Goal: Task Accomplishment & Management: Manage account settings

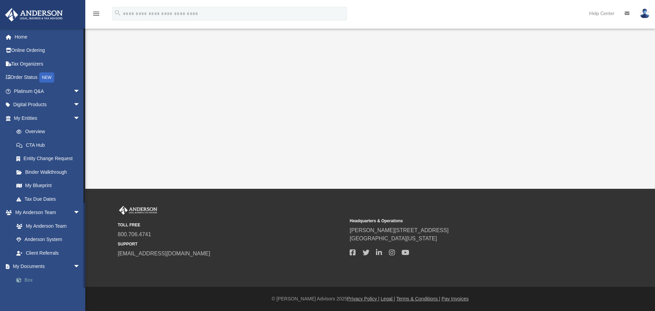
click at [26, 278] on link "Box" at bounding box center [50, 280] width 81 height 14
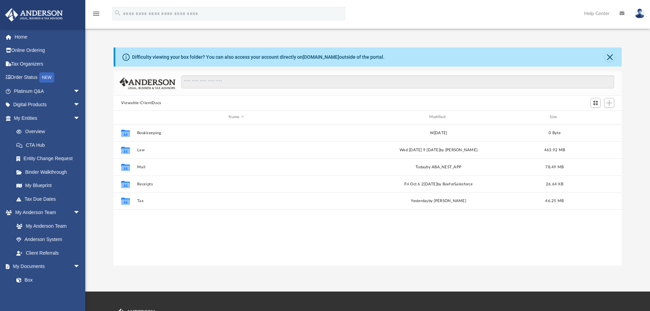
scroll to position [150, 503]
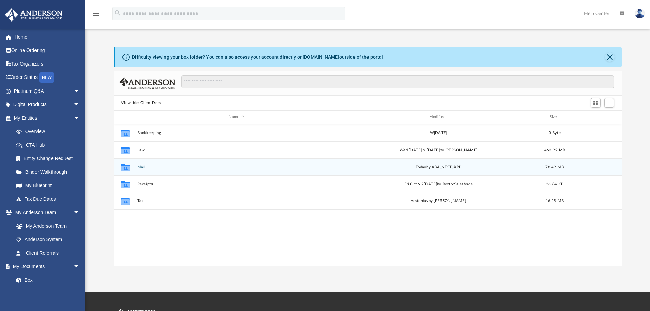
click at [143, 167] on button "Mail" at bounding box center [236, 167] width 199 height 4
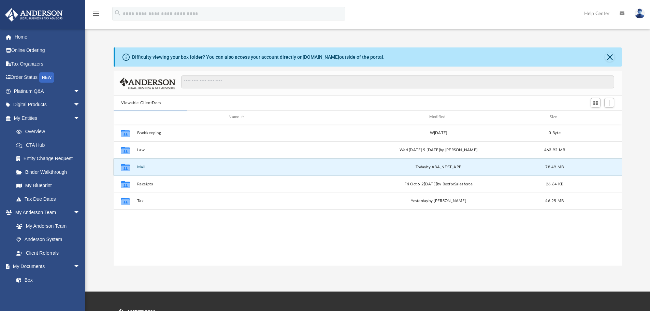
click at [142, 168] on button "Mail" at bounding box center [236, 167] width 199 height 4
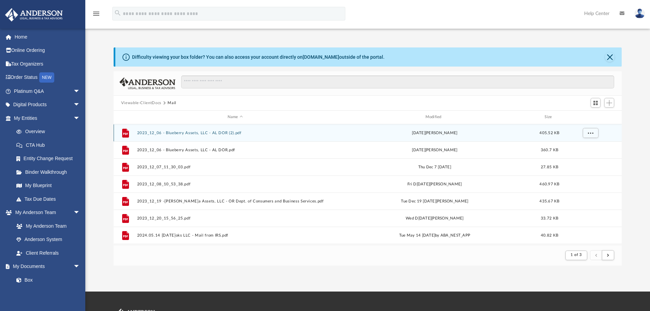
scroll to position [129, 503]
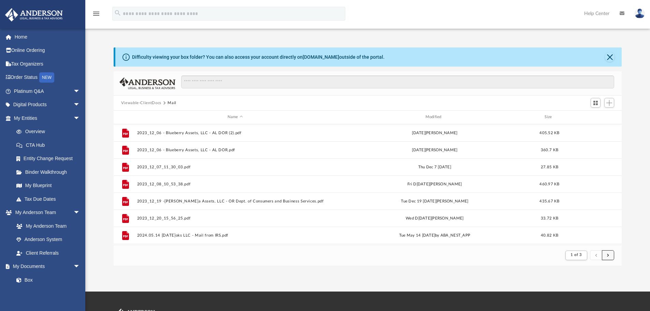
click at [608, 257] on button "submit" at bounding box center [608, 255] width 12 height 10
click at [608, 255] on span "submit" at bounding box center [608, 255] width 2 height 4
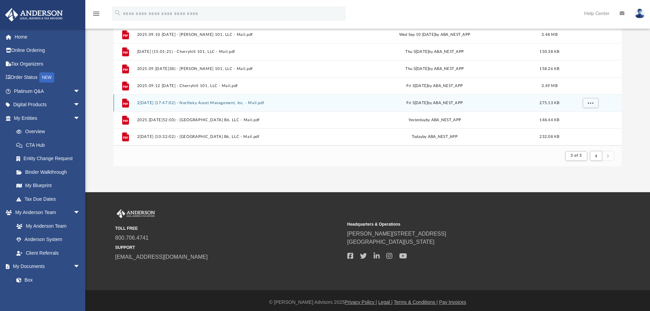
scroll to position [103, 0]
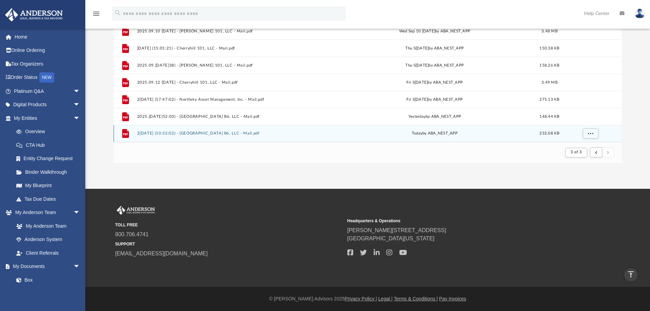
click at [226, 134] on button "2[DATE] (10:32:02) - [GEOGRAPHIC_DATA] B6, LLC - Mail.pdf" at bounding box center [235, 133] width 197 height 4
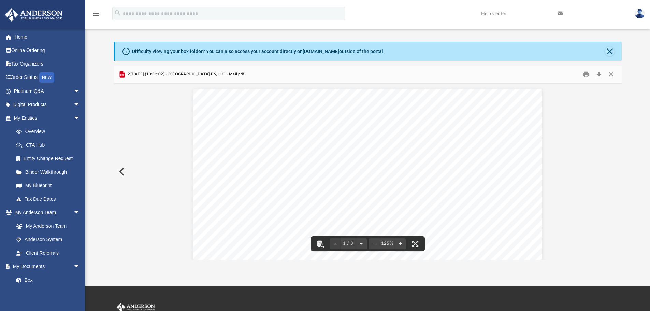
scroll to position [0, 0]
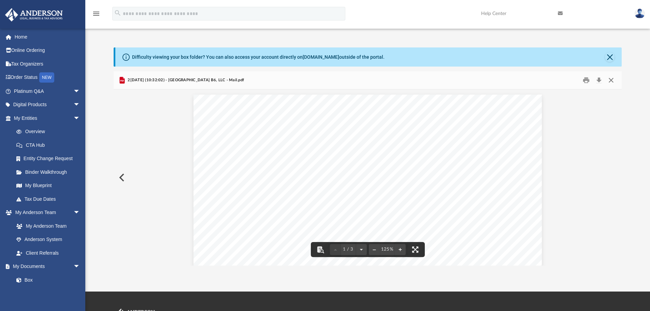
click at [614, 83] on button "Close" at bounding box center [611, 80] width 12 height 11
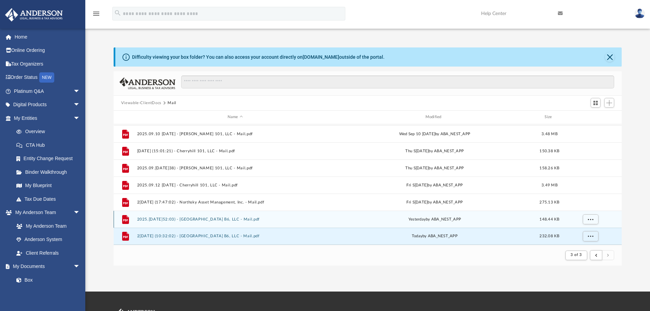
click at [217, 221] on button "2025.[DATE]52:03) - [GEOGRAPHIC_DATA] B6, LLC - Mail.pdf" at bounding box center [235, 219] width 197 height 4
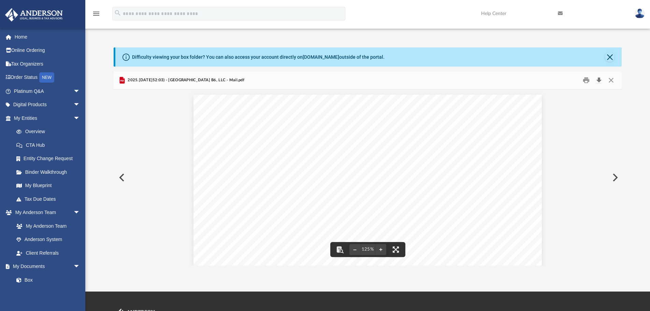
click at [600, 80] on button "Download" at bounding box center [599, 80] width 12 height 11
click at [640, 94] on div "Difficulty viewing your box folder? You can also access your account directly o…" at bounding box center [367, 156] width 565 height 218
click at [612, 80] on button "Close" at bounding box center [611, 80] width 12 height 11
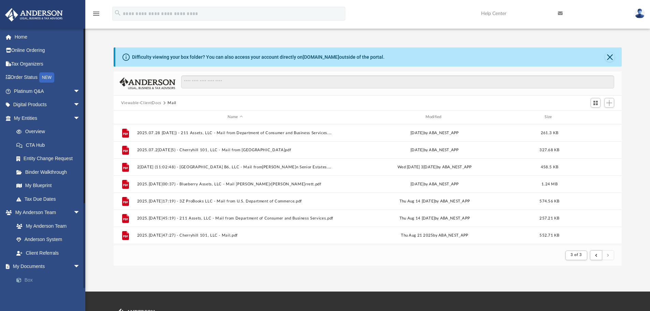
click at [31, 285] on link "Box" at bounding box center [50, 280] width 81 height 14
click at [31, 284] on link "Box" at bounding box center [50, 280] width 81 height 14
click at [155, 100] on button "Viewable-ClientDocs" at bounding box center [141, 103] width 40 height 6
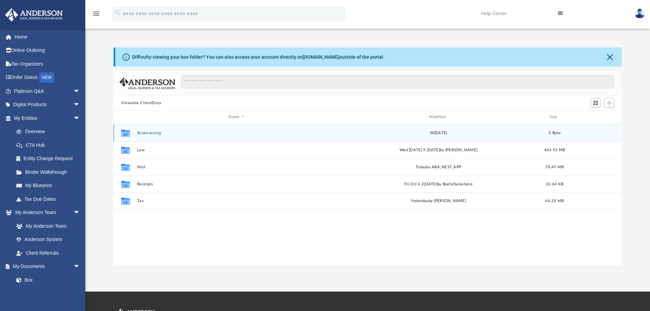
scroll to position [150, 503]
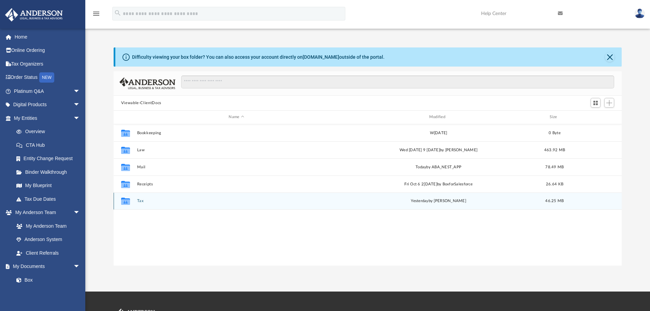
click at [140, 202] on button "Tax" at bounding box center [236, 201] width 199 height 4
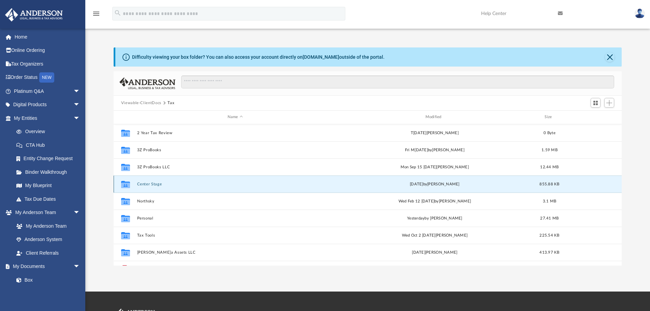
click at [155, 184] on button "Center Stage" at bounding box center [235, 184] width 197 height 4
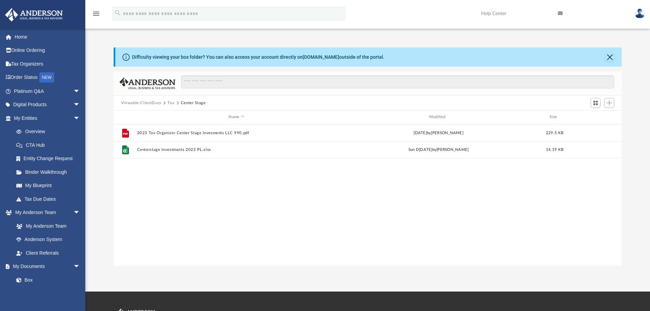
click at [169, 104] on button "Tax" at bounding box center [171, 103] width 7 height 6
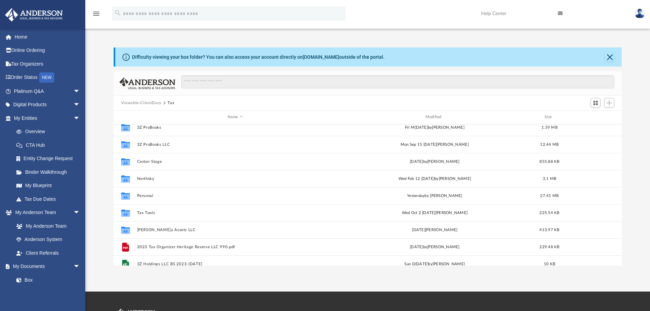
scroll to position [34, 0]
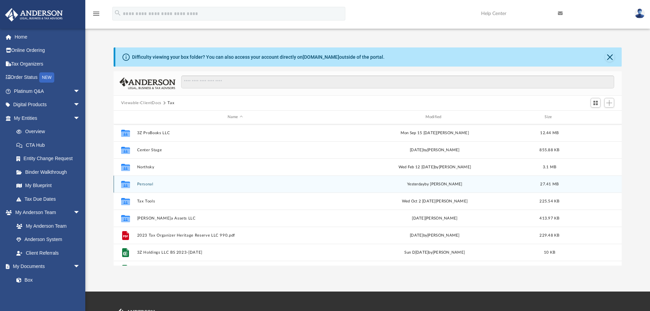
click at [138, 183] on button "Personal" at bounding box center [235, 184] width 197 height 4
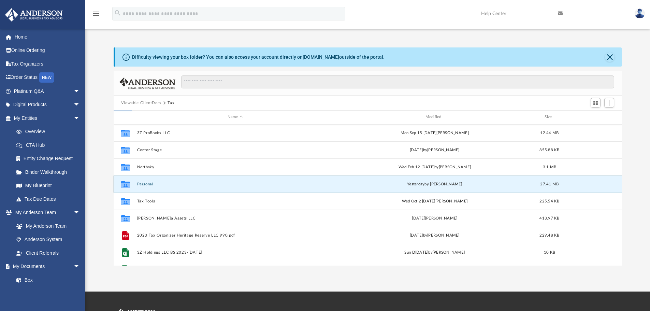
scroll to position [0, 0]
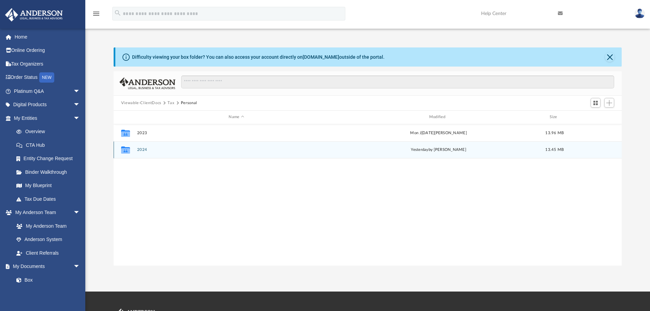
click at [144, 148] on button "2024" at bounding box center [236, 149] width 199 height 4
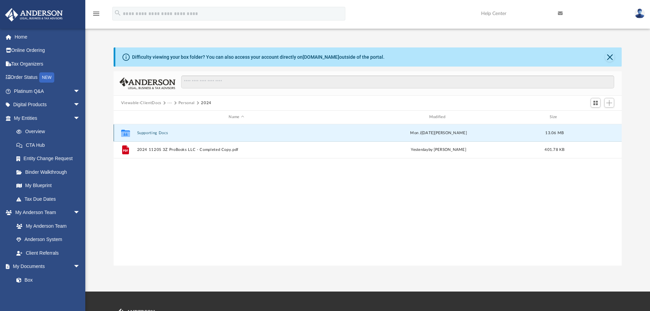
click at [152, 134] on button "Supporting Docs" at bounding box center [236, 133] width 199 height 4
click at [152, 133] on button "Digital Tax Organizer" at bounding box center [236, 132] width 199 height 4
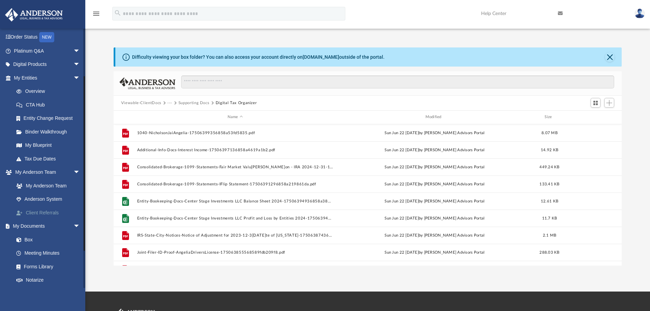
scroll to position [68, 0]
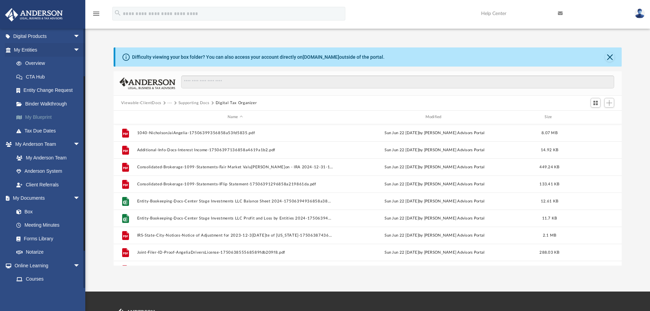
click at [45, 121] on link "My Blueprint" at bounding box center [50, 118] width 81 height 14
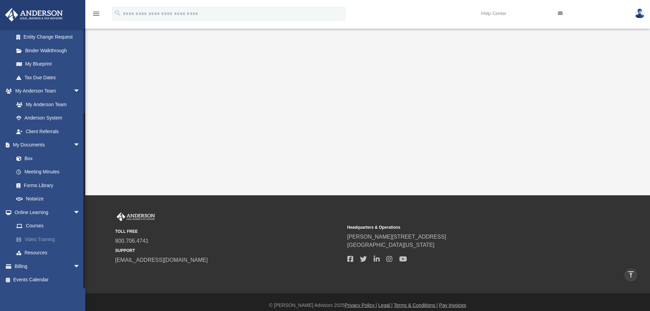
scroll to position [158, 0]
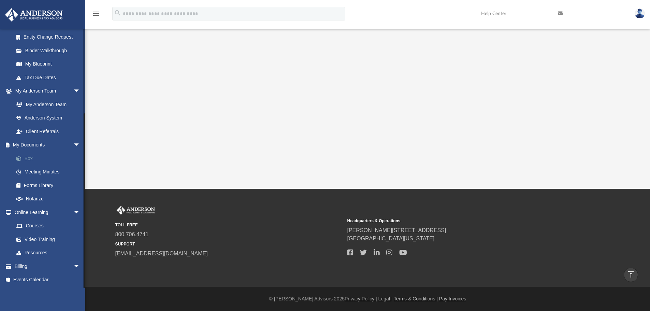
click at [30, 159] on link "Box" at bounding box center [50, 159] width 81 height 14
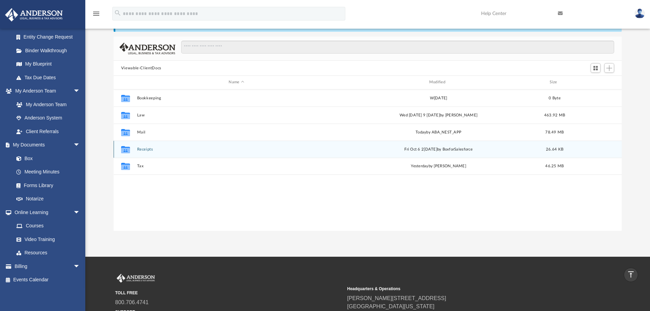
scroll to position [34, 0]
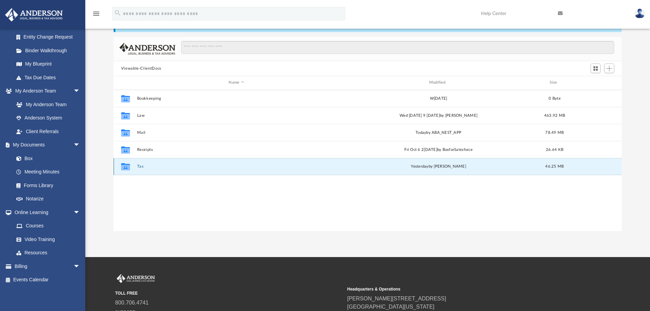
click at [143, 167] on button "Tax" at bounding box center [236, 166] width 199 height 4
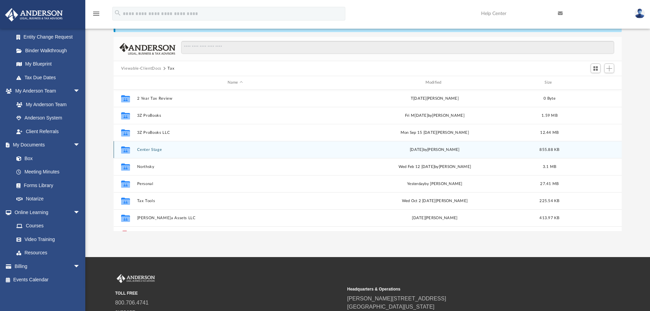
click at [156, 147] on div "Collaborated Folder Center Stage Tue F[DATE][PERSON_NAME] 855.88 KB" at bounding box center [368, 149] width 509 height 17
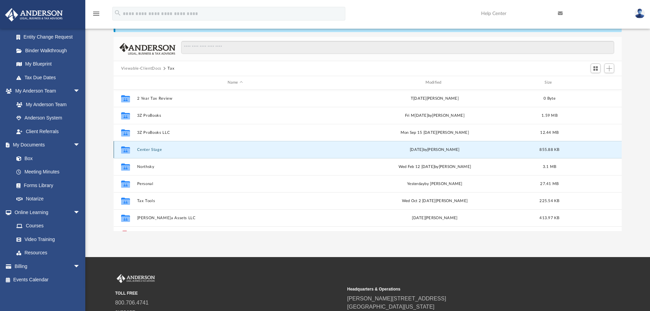
click at [150, 150] on button "Center Stage" at bounding box center [235, 149] width 197 height 4
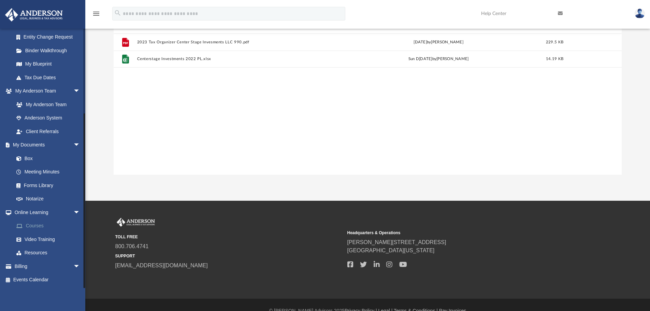
scroll to position [103, 0]
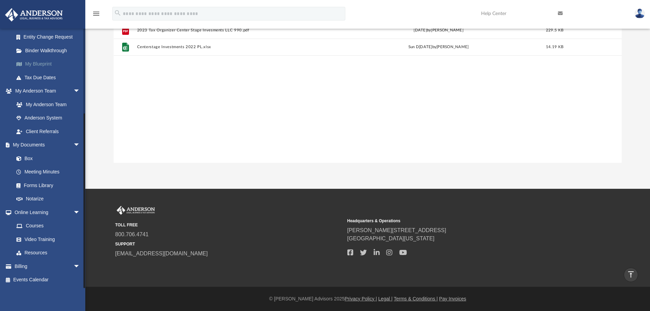
click at [50, 68] on link "My Blueprint" at bounding box center [50, 64] width 81 height 14
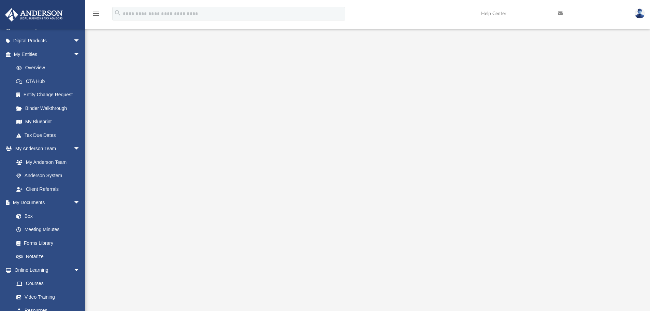
scroll to position [122, 0]
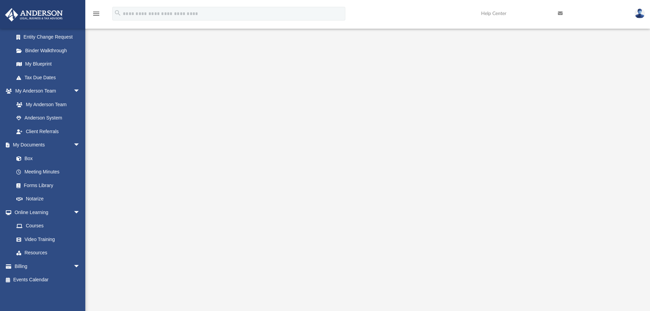
click at [600, 117] on div at bounding box center [368, 183] width 509 height 273
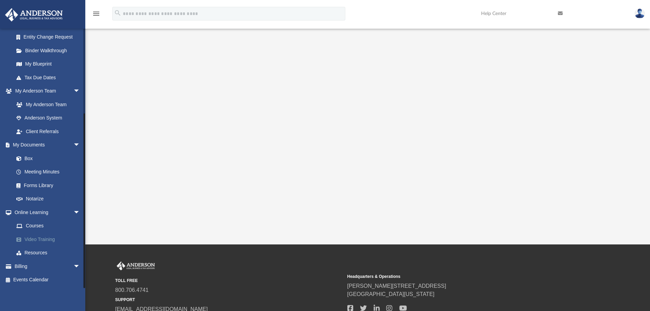
scroll to position [102, 0]
click at [42, 157] on link "Box" at bounding box center [50, 159] width 81 height 14
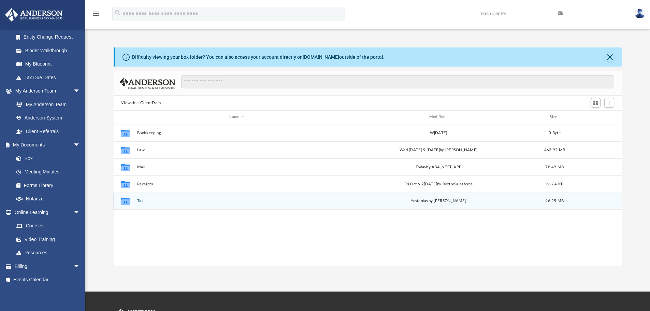
click at [141, 200] on button "Tax" at bounding box center [236, 201] width 199 height 4
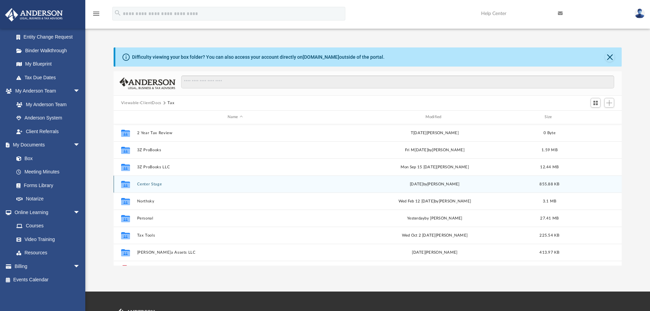
click at [154, 188] on div "Collaborated Folder Center Stage Tue F[DATE][PERSON_NAME] 855.88 KB" at bounding box center [368, 183] width 509 height 17
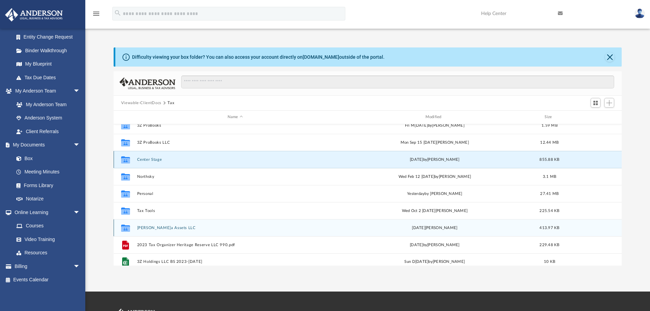
scroll to position [12, 0]
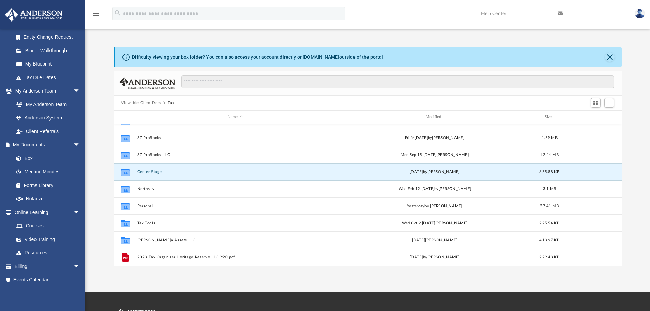
click at [151, 173] on button "Center Stage" at bounding box center [235, 172] width 197 height 4
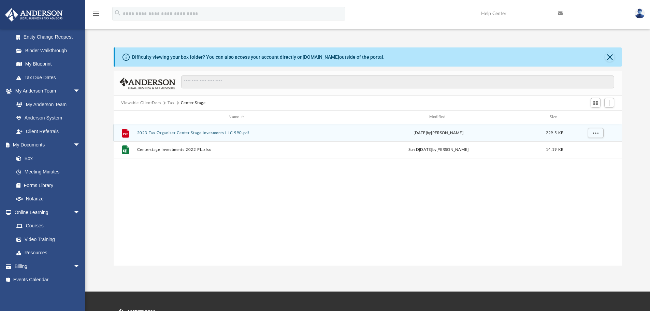
click at [215, 135] on button "2023 Tax Organizer Center Stage Invesments LLC 990.pdf" at bounding box center [236, 133] width 199 height 4
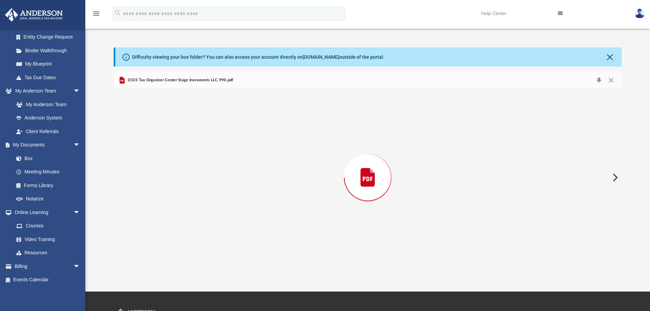
scroll to position [3226, 0]
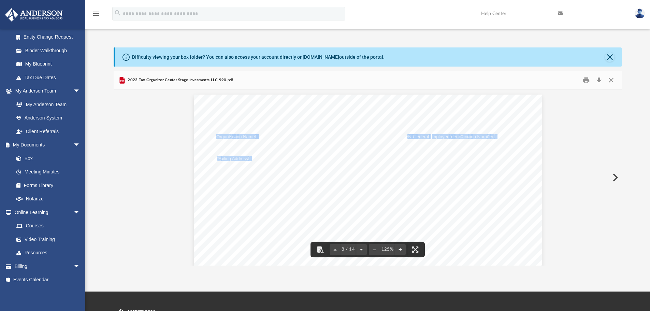
drag, startPoint x: 436, startPoint y: 114, endPoint x: 238, endPoint y: 112, distance: 198.3
click at [552, 201] on div "A n d e r s o n A d v i s o r s . c o m | 8 0 0 . 7 0 6 . 4 7 4 1 | N e v a d a…" at bounding box center [368, 90] width 509 height 6452
click at [612, 79] on button "Close" at bounding box center [611, 80] width 12 height 11
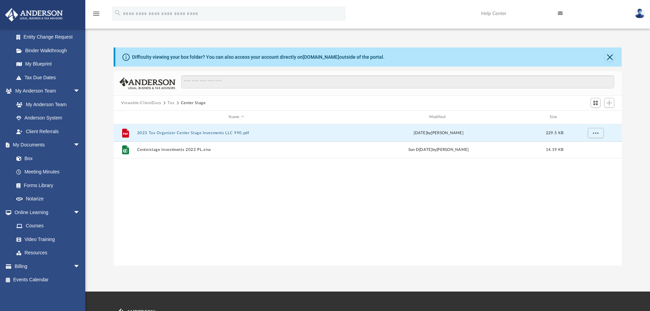
drag, startPoint x: 265, startPoint y: 208, endPoint x: 265, endPoint y: 211, distance: 3.5
click at [265, 208] on div "File 2023 Tax Organizer Center Stage Invesments LLC 990.pdf Tue Feb 1[DATE][PER…" at bounding box center [368, 194] width 509 height 141
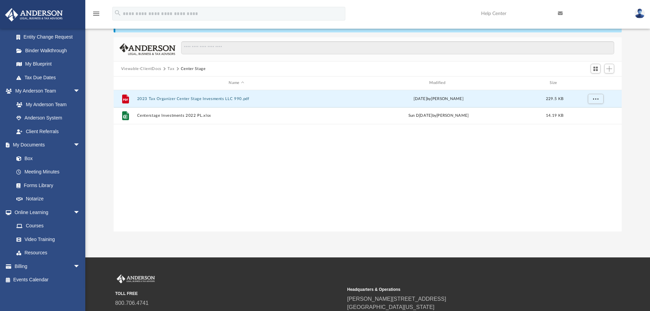
scroll to position [0, 0]
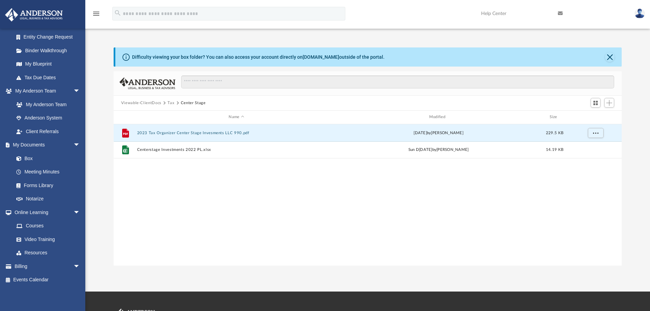
click at [170, 102] on button "Tax" at bounding box center [171, 103] width 7 height 6
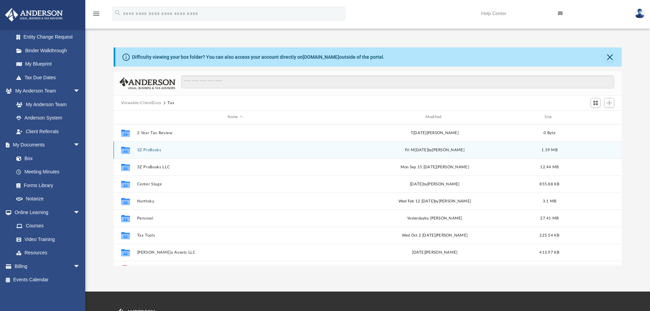
click at [154, 148] on button "3Z ProBooks" at bounding box center [235, 150] width 197 height 4
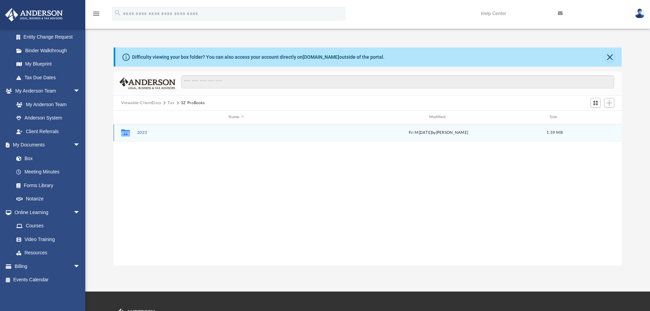
click at [143, 135] on button "2023" at bounding box center [236, 132] width 199 height 4
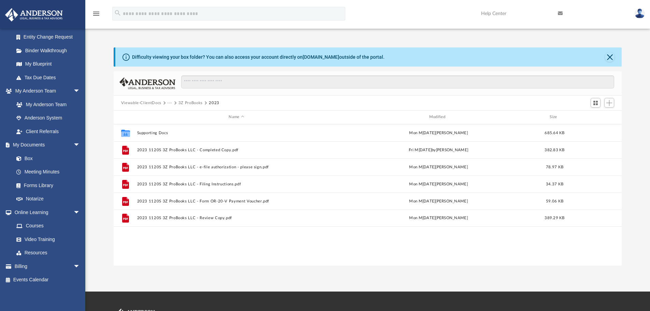
click at [185, 103] on button "3Z ProBooks" at bounding box center [191, 103] width 24 height 6
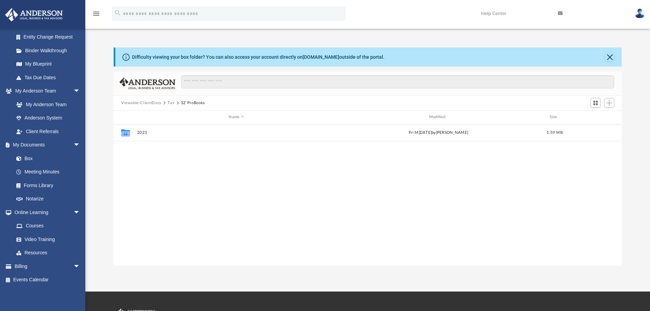
click at [172, 102] on button "Tax" at bounding box center [171, 103] width 7 height 6
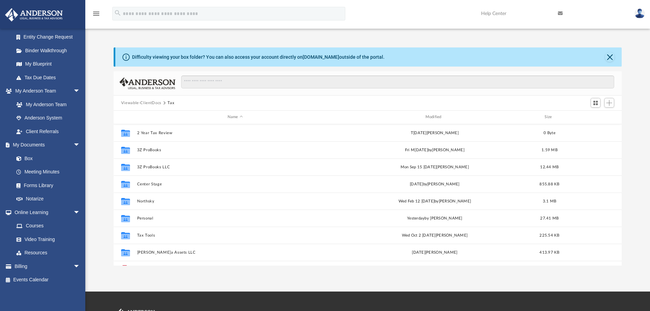
click at [155, 103] on button "Viewable-ClientDocs" at bounding box center [141, 103] width 40 height 6
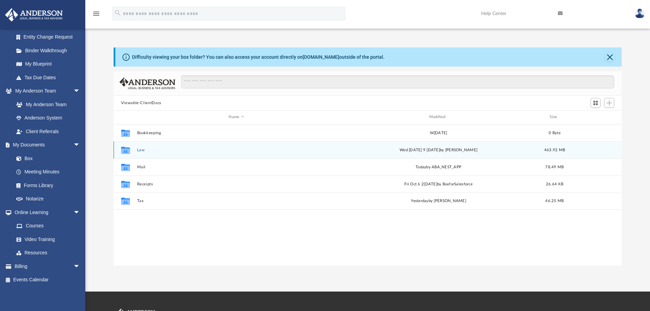
click at [141, 151] on button "Law" at bounding box center [236, 150] width 199 height 4
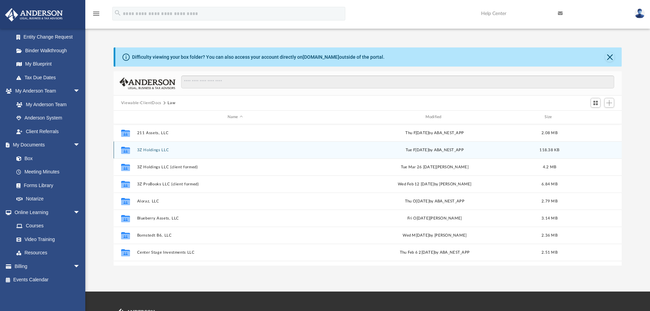
click at [150, 147] on div "Collaborated Folder 3Z Holdings LLC Tue F[DATE] ABA_NEST_APP 118.38 KB" at bounding box center [368, 149] width 509 height 17
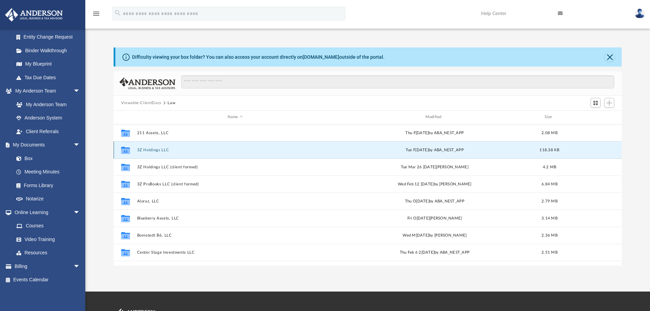
click at [149, 150] on button "3Z Holdings LLC" at bounding box center [235, 150] width 197 height 4
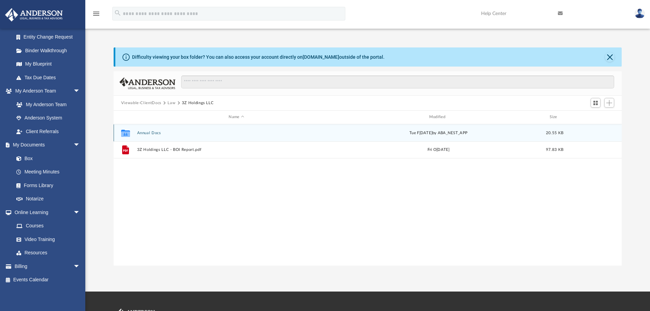
click at [149, 134] on button "Annual Docs" at bounding box center [236, 133] width 199 height 4
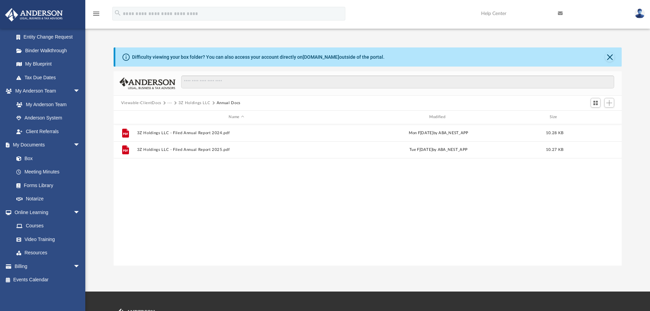
click at [192, 101] on button "3Z Holdings LLC" at bounding box center [195, 103] width 32 height 6
click at [170, 104] on button "Law" at bounding box center [172, 103] width 8 height 6
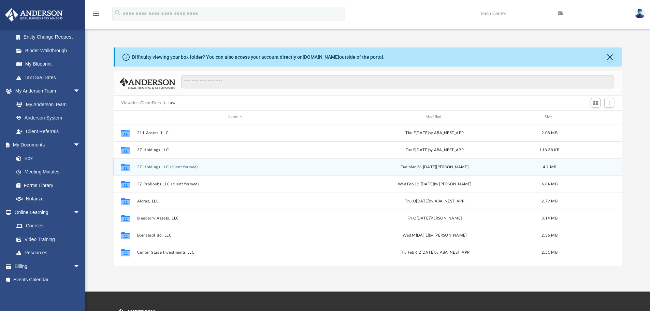
click at [171, 168] on button "3Z Holdings LLC (client formed)" at bounding box center [235, 167] width 197 height 4
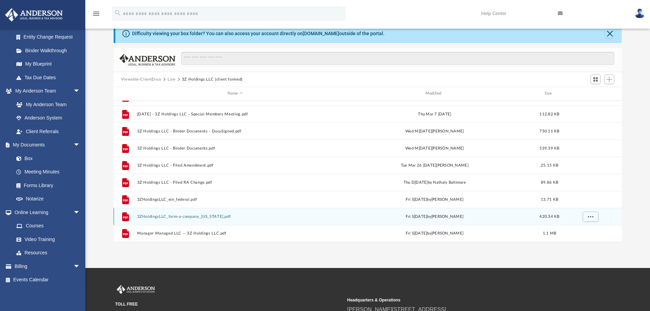
scroll to position [34, 0]
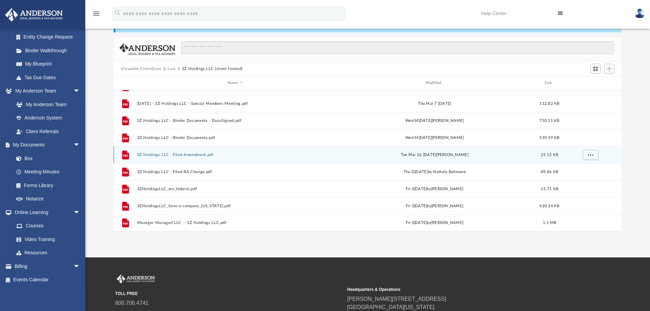
click at [201, 154] on button "3Z Holdings LLC - Filed Amendment.pdf" at bounding box center [235, 155] width 197 height 4
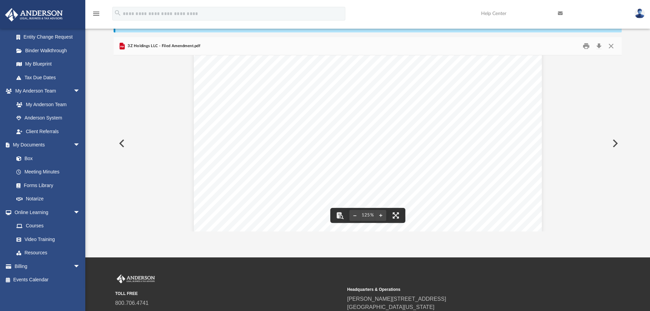
scroll to position [80, 0]
click at [609, 45] on button "Close" at bounding box center [611, 46] width 12 height 11
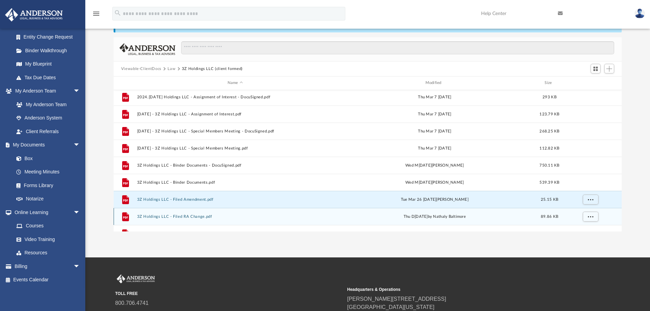
scroll to position [0, 0]
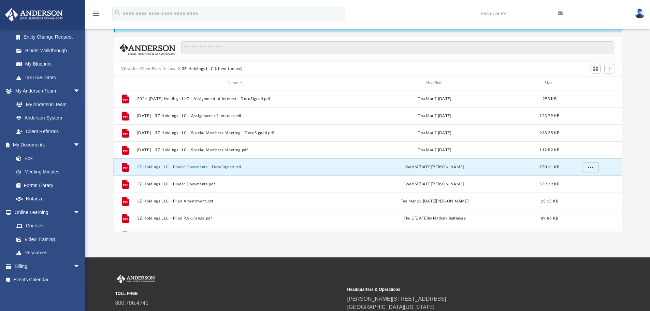
click at [209, 167] on button "3Z Holdings LLC - Binder Documents - DocuSigned.pdf" at bounding box center [235, 167] width 197 height 4
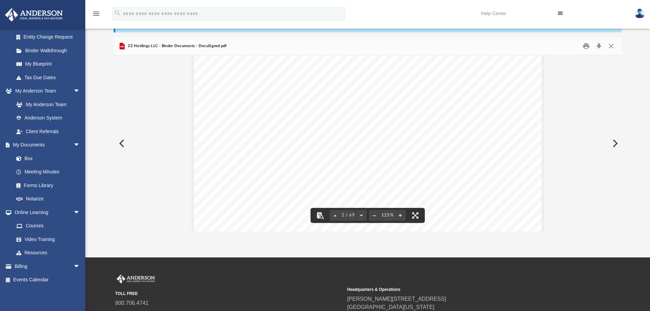
scroll to position [683, 0]
click at [614, 46] on button "Close" at bounding box center [611, 46] width 12 height 11
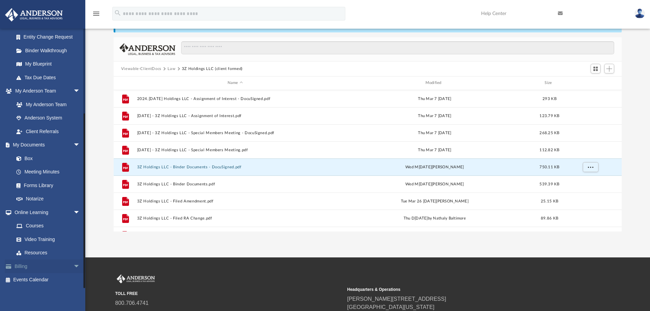
click at [60, 267] on link "Billing arrow_drop_down" at bounding box center [48, 266] width 86 height 14
click at [73, 268] on span "arrow_drop_down" at bounding box center [80, 266] width 14 height 14
click at [51, 278] on link "$ Open Invoices" at bounding box center [50, 280] width 81 height 14
